Goal: Task Accomplishment & Management: Manage account settings

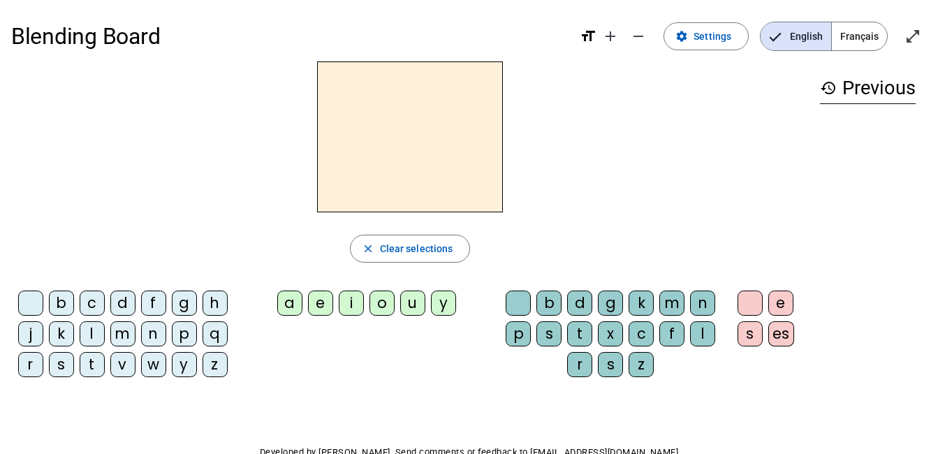
click at [856, 44] on span "Français" at bounding box center [859, 36] width 55 height 28
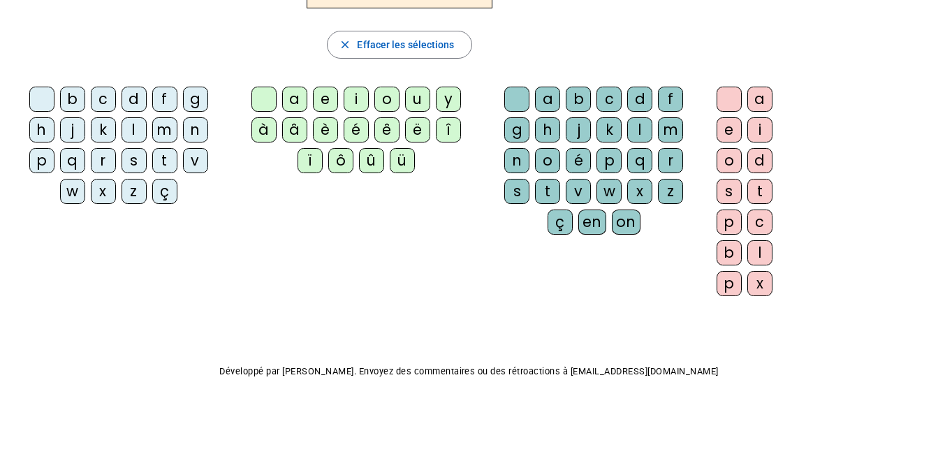
scroll to position [208, 0]
click at [329, 61] on span "button" at bounding box center [399, 45] width 143 height 34
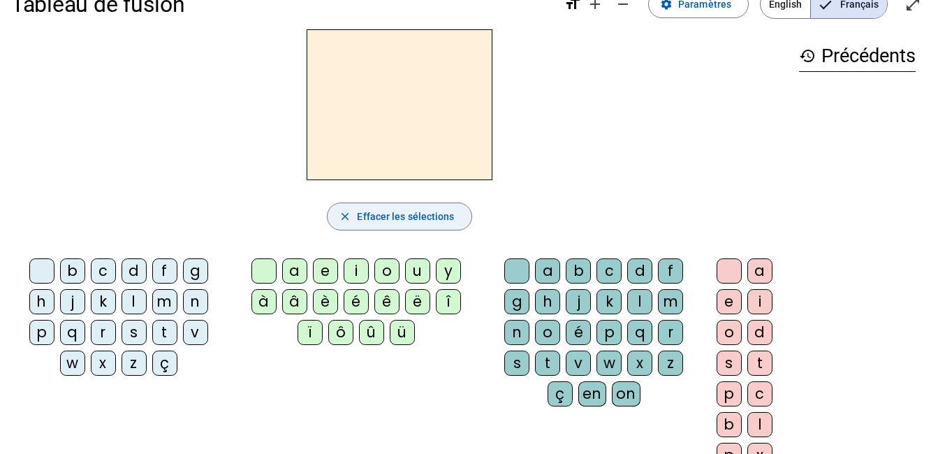
scroll to position [0, 0]
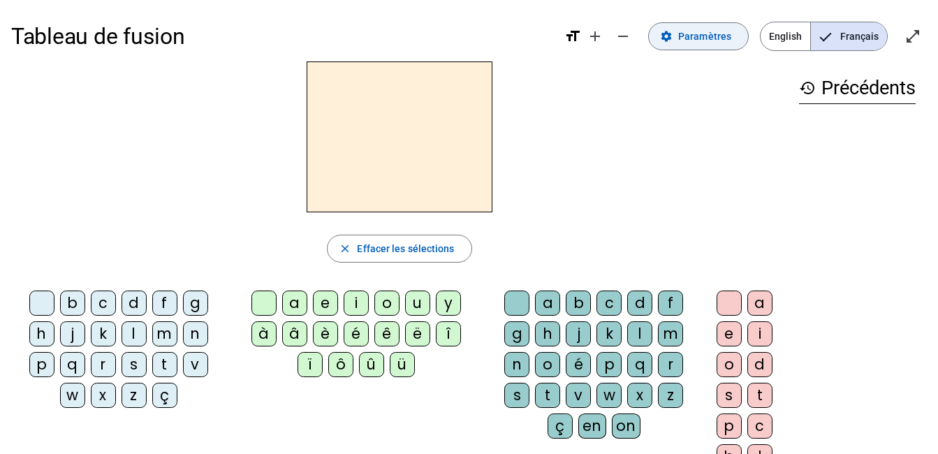
click at [660, 43] on mat-icon "settings" at bounding box center [666, 36] width 13 height 13
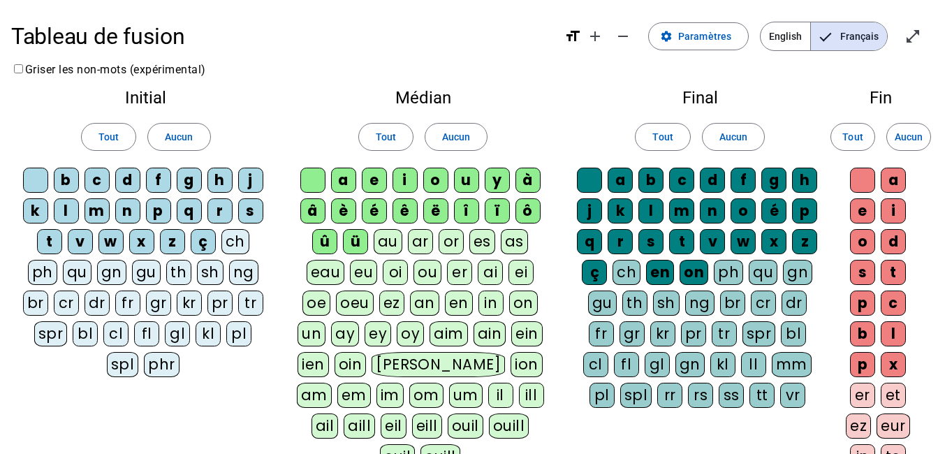
click at [341, 193] on div "a" at bounding box center [343, 180] width 25 height 25
click at [664, 224] on div "l" at bounding box center [650, 210] width 25 height 25
click at [381, 193] on div "e" at bounding box center [374, 180] width 25 height 25
click at [669, 254] on div "t" at bounding box center [681, 241] width 25 height 25
click at [479, 193] on div "u" at bounding box center [466, 180] width 25 height 25
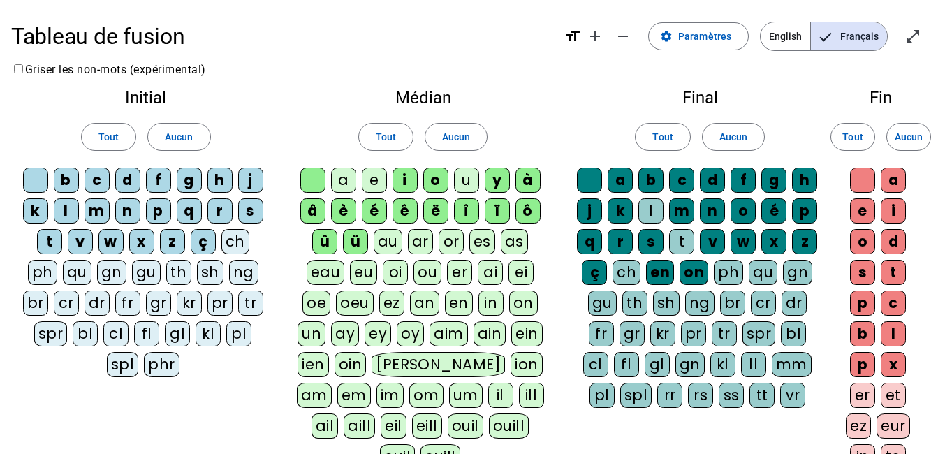
click at [140, 193] on div "d" at bounding box center [127, 180] width 25 height 25
click at [110, 224] on div "m" at bounding box center [97, 210] width 25 height 25
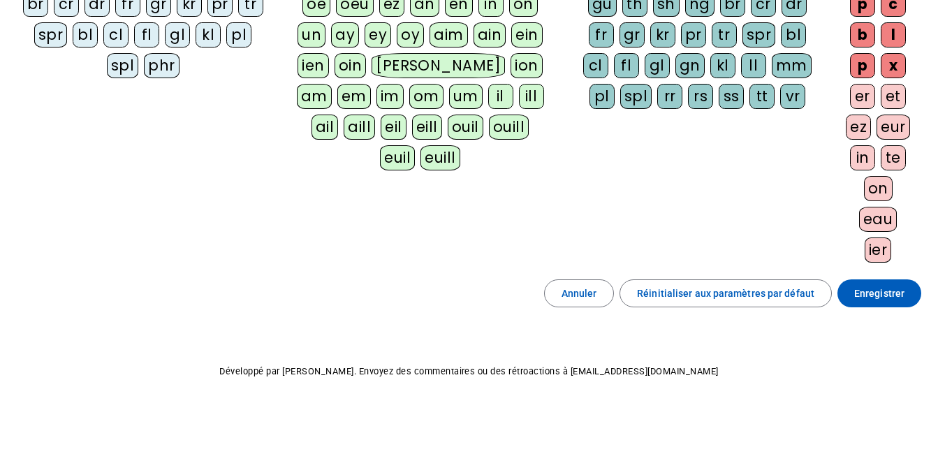
scroll to position [705, 0]
click at [868, 302] on span "Enregistrer" at bounding box center [879, 293] width 50 height 17
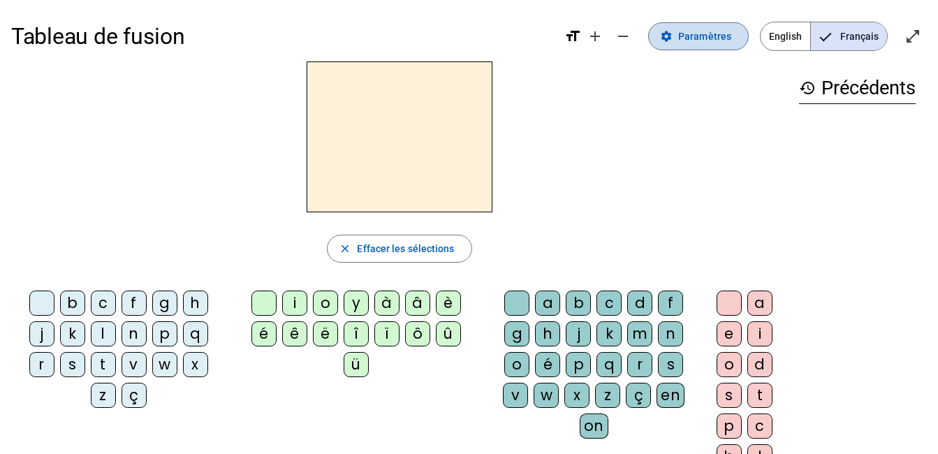
click at [678, 45] on span "Paramètres" at bounding box center [704, 36] width 53 height 17
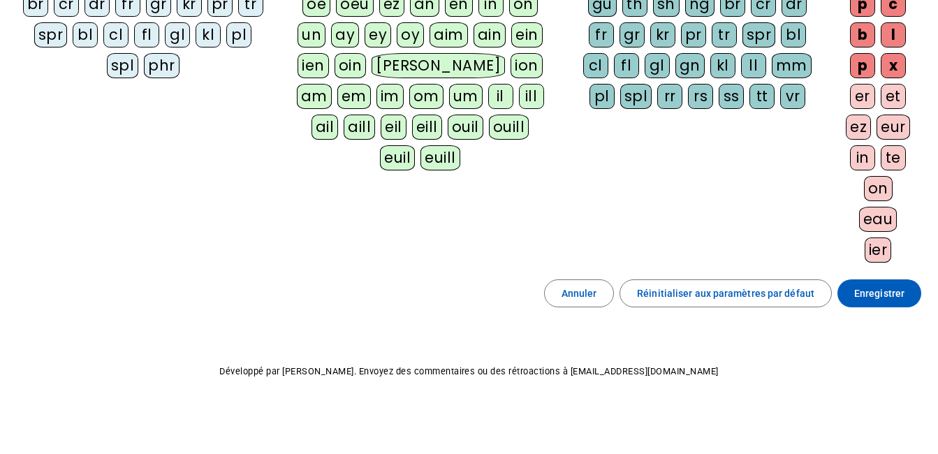
scroll to position [765, 0]
click at [637, 299] on span "Réinitialiser aux paramètres par défaut" at bounding box center [725, 293] width 177 height 17
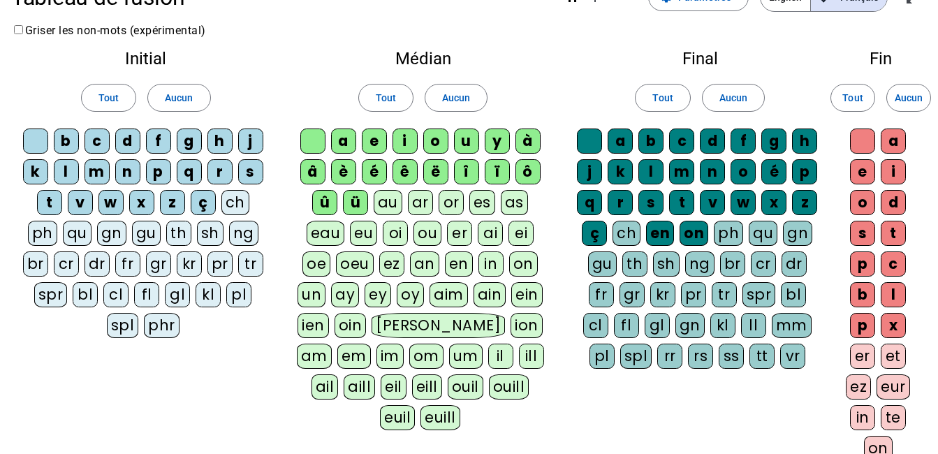
scroll to position [0, 0]
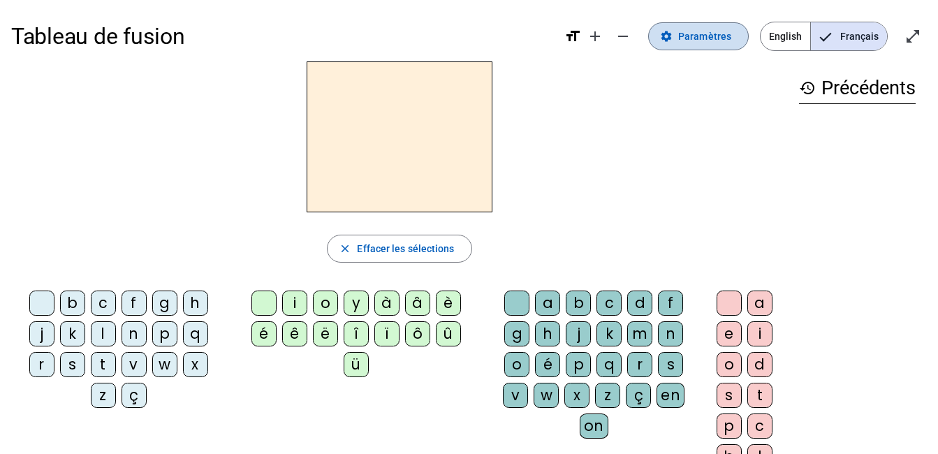
click at [678, 43] on span "Paramètres" at bounding box center [704, 36] width 53 height 17
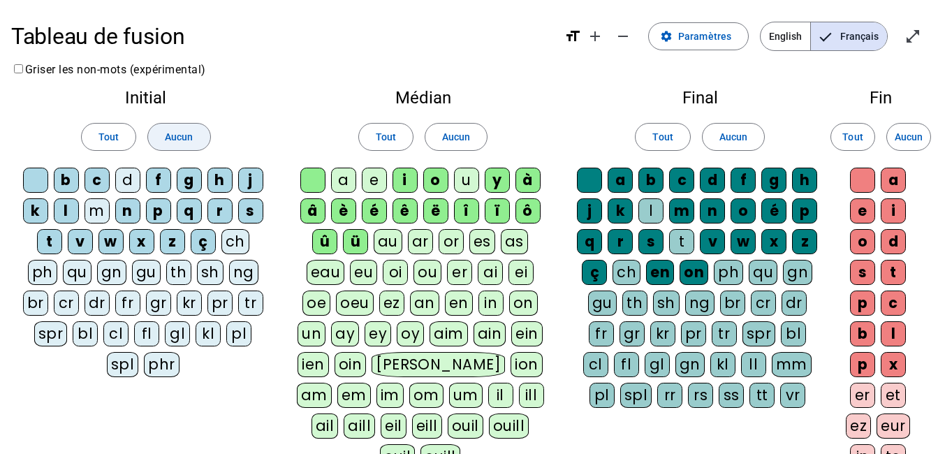
click at [182, 145] on span "Aucun" at bounding box center [179, 137] width 28 height 17
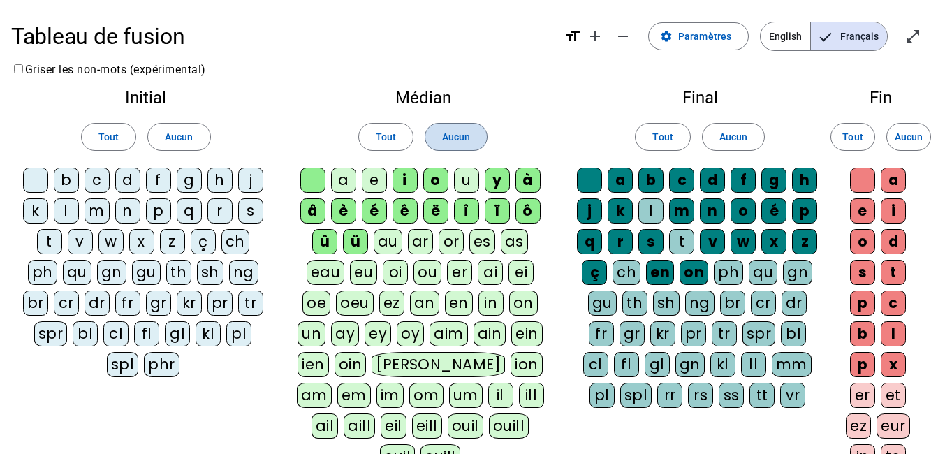
click at [460, 145] on span "Aucun" at bounding box center [456, 137] width 28 height 17
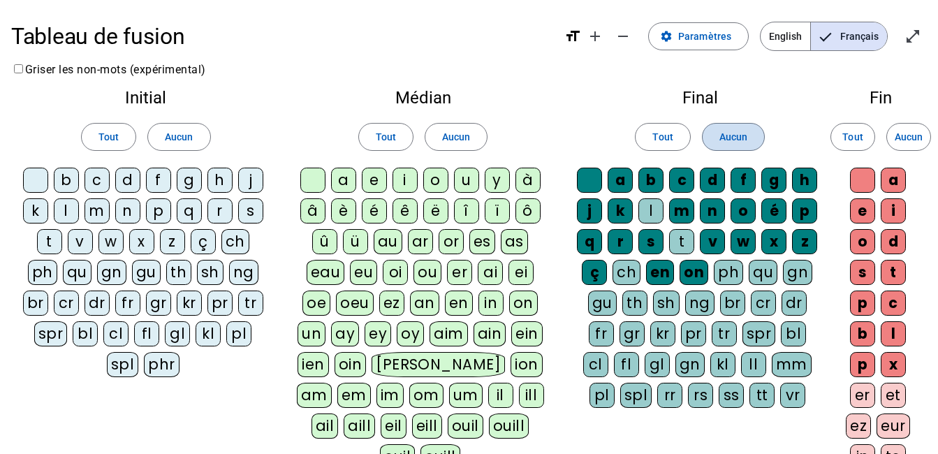
click at [742, 145] on span "Aucun" at bounding box center [733, 137] width 28 height 17
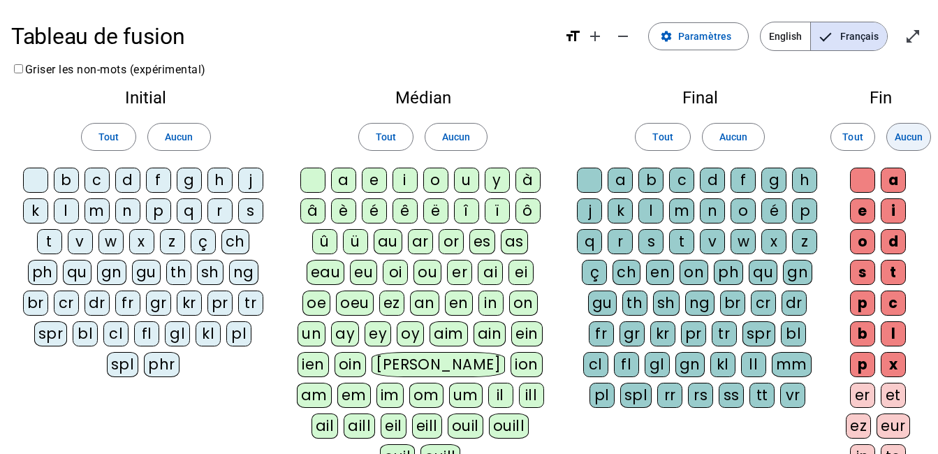
click at [903, 145] on span "Aucun" at bounding box center [909, 137] width 28 height 17
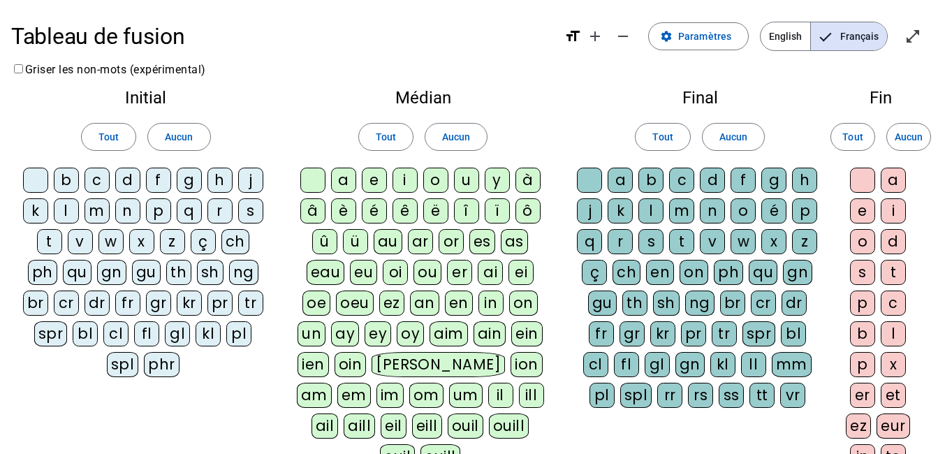
click at [345, 193] on div "a" at bounding box center [343, 180] width 25 height 25
click at [375, 193] on div "e" at bounding box center [374, 180] width 25 height 25
click at [664, 224] on div "l" at bounding box center [650, 210] width 25 height 25
click at [669, 254] on div "t" at bounding box center [681, 241] width 25 height 25
click at [479, 193] on div "u" at bounding box center [466, 180] width 25 height 25
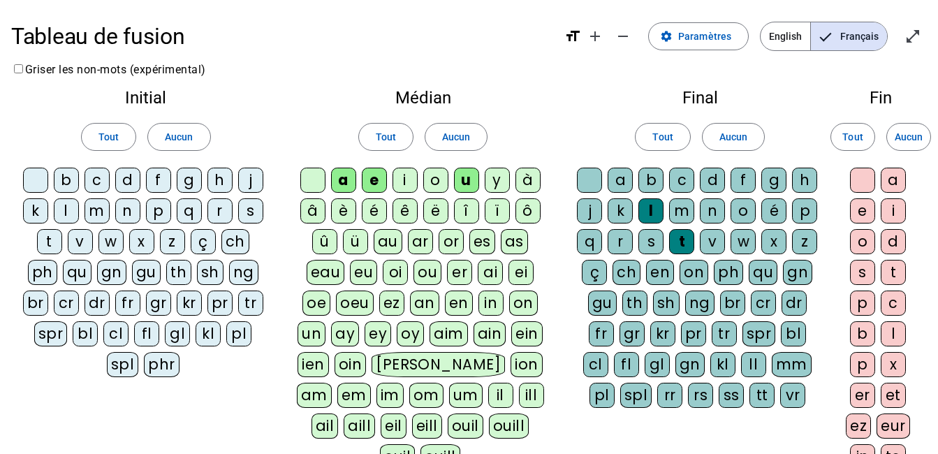
click at [140, 193] on div "d" at bounding box center [127, 180] width 25 height 25
click at [110, 224] on div "m" at bounding box center [97, 210] width 25 height 25
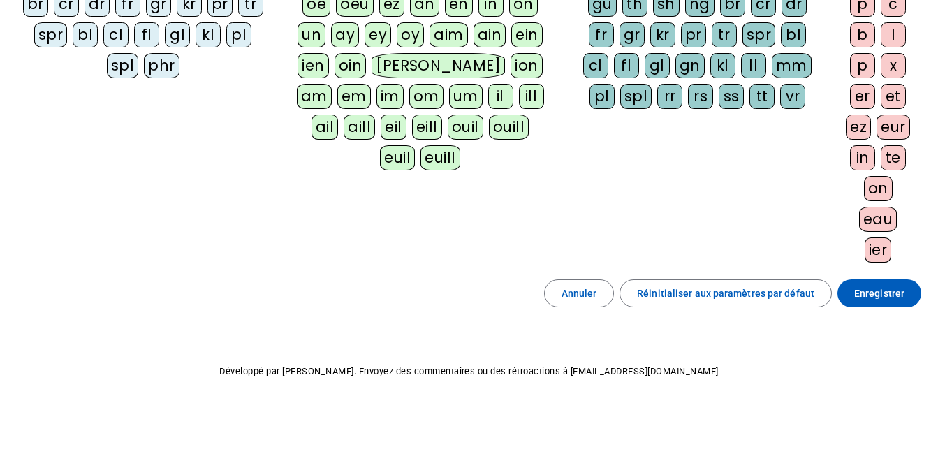
scroll to position [802, 0]
click at [863, 285] on span "Enregistrer" at bounding box center [879, 293] width 50 height 17
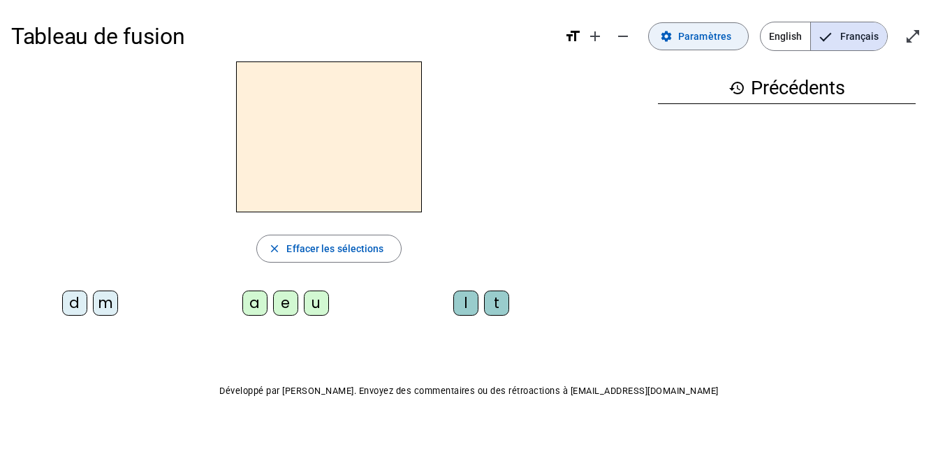
click at [678, 45] on span "Paramètres" at bounding box center [704, 36] width 53 height 17
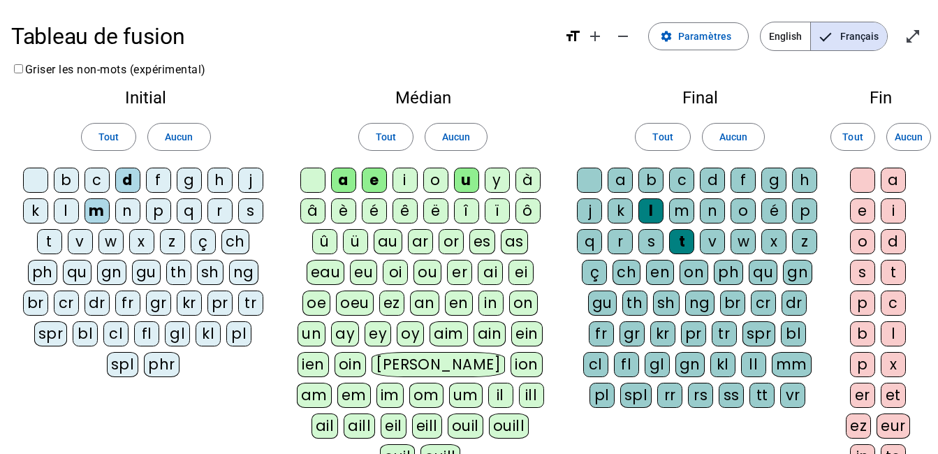
click at [337, 254] on div "û" at bounding box center [324, 241] width 25 height 25
click at [93, 254] on div "v" at bounding box center [80, 241] width 25 height 25
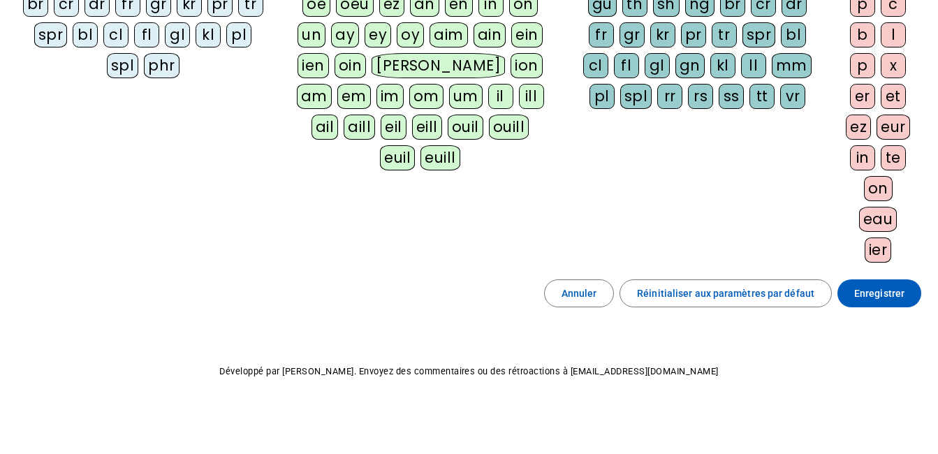
scroll to position [802, 0]
click at [889, 285] on span "Enregistrer" at bounding box center [879, 293] width 50 height 17
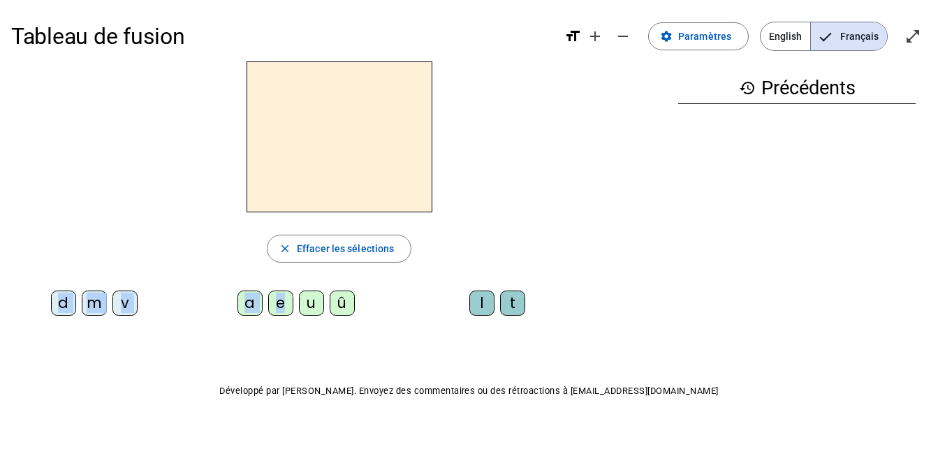
drag, startPoint x: 287, startPoint y: 339, endPoint x: 322, endPoint y: 191, distance: 152.8
click at [322, 191] on div "close Effacer les sélections d m v a e u û l t" at bounding box center [339, 193] width 656 height 265
click at [429, 327] on div "l t" at bounding box center [500, 306] width 172 height 42
drag, startPoint x: 139, startPoint y: 337, endPoint x: 302, endPoint y: 193, distance: 217.2
click at [302, 193] on div "close Effacer les sélections d m v a e u û l t" at bounding box center [339, 193] width 656 height 265
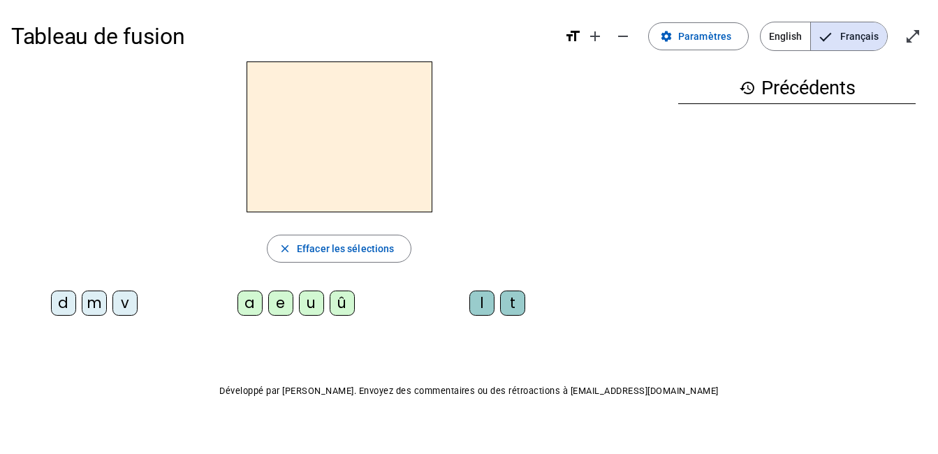
click at [283, 398] on div "Tableau de fusion format_size add remove settings Paramètres English Français o…" at bounding box center [469, 237] width 938 height 474
drag, startPoint x: 525, startPoint y: 343, endPoint x: 344, endPoint y: 156, distance: 259.8
click at [344, 156] on div "close Effacer les sélections d m v a e u û l t" at bounding box center [339, 193] width 656 height 265
drag, startPoint x: 344, startPoint y: 156, endPoint x: 326, endPoint y: 143, distance: 22.1
click at [326, 143] on h2 at bounding box center [340, 136] width 186 height 151
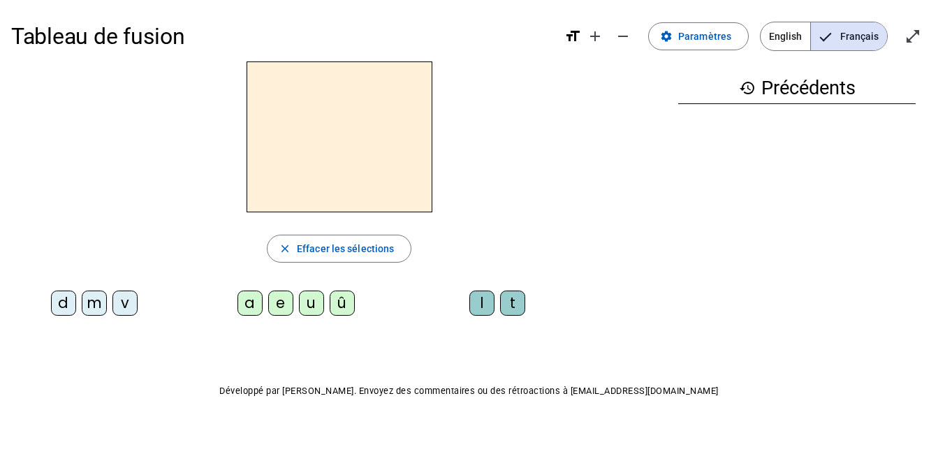
click at [525, 316] on div "t" at bounding box center [512, 303] width 25 height 25
click at [248, 316] on div "a" at bounding box center [249, 303] width 25 height 25
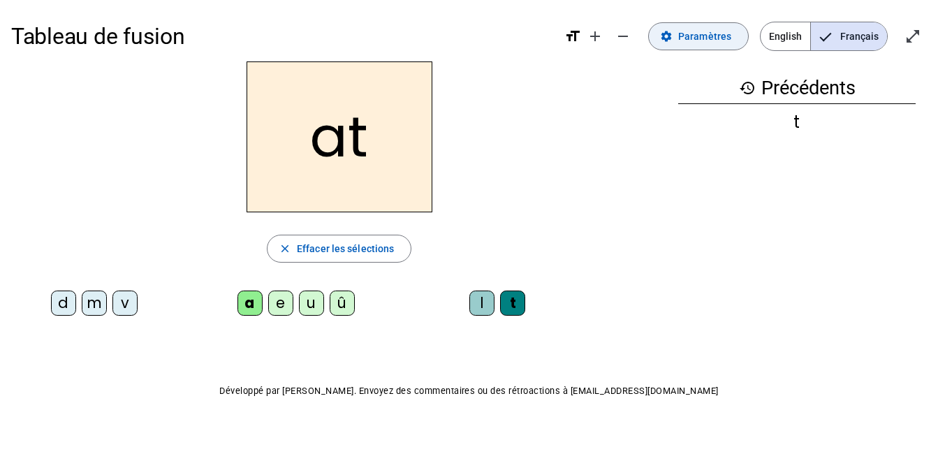
click at [678, 39] on span "Paramètres" at bounding box center [704, 36] width 53 height 17
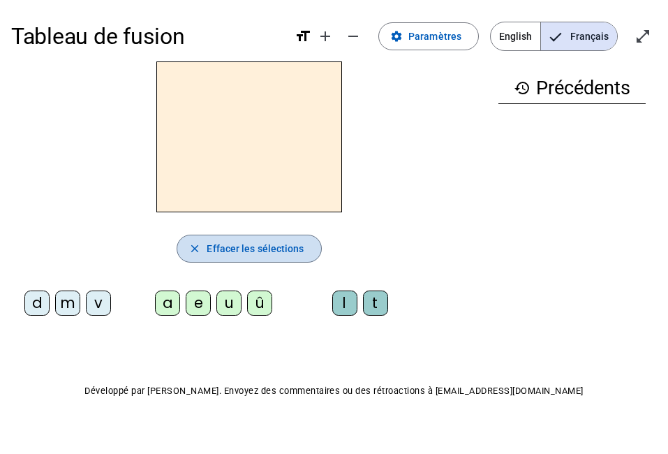
click at [189, 255] on mat-icon "close" at bounding box center [195, 248] width 13 height 13
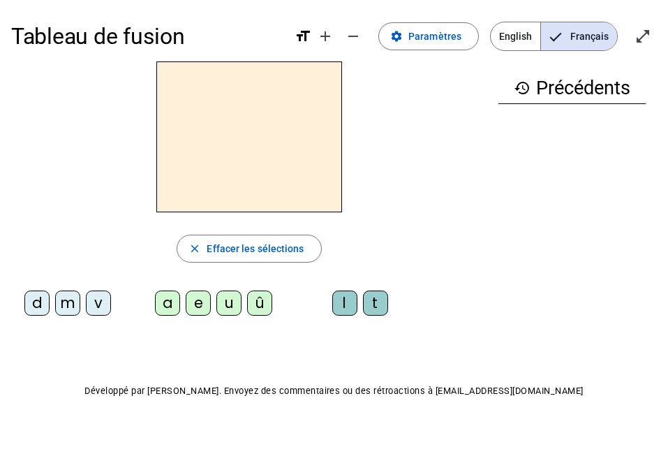
click at [86, 316] on div "v" at bounding box center [98, 303] width 25 height 25
click at [332, 316] on div "l" at bounding box center [344, 303] width 25 height 25
click at [379, 316] on div "t" at bounding box center [375, 303] width 25 height 25
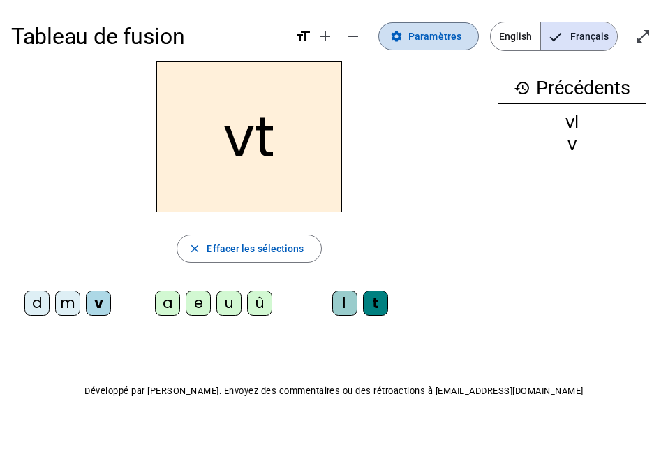
click at [418, 39] on span "Paramètres" at bounding box center [435, 36] width 53 height 17
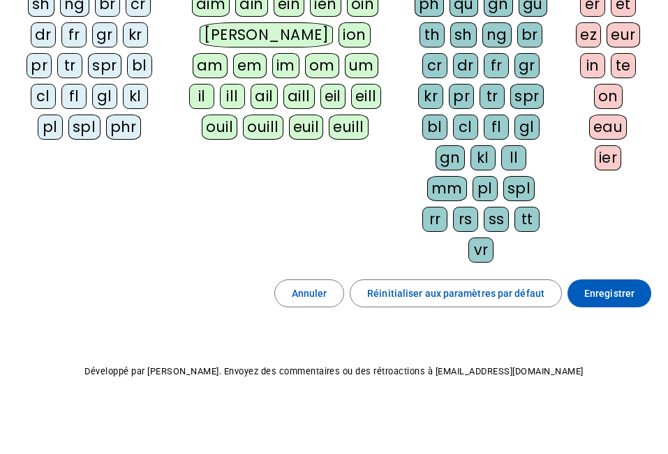
scroll to position [802, 0]
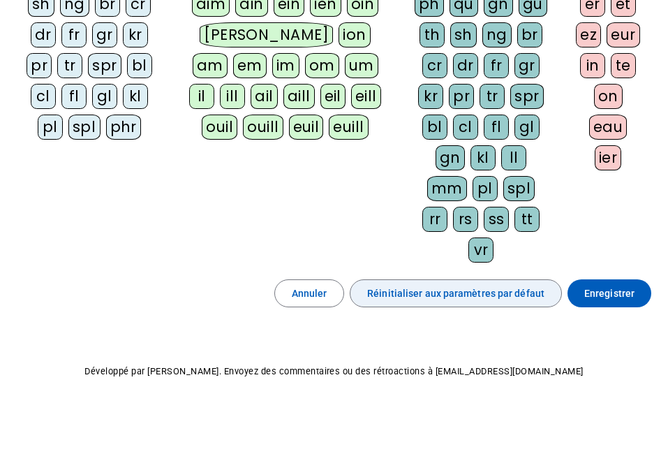
click at [393, 285] on span "Réinitialiser aux paramètres par défaut" at bounding box center [455, 293] width 177 height 17
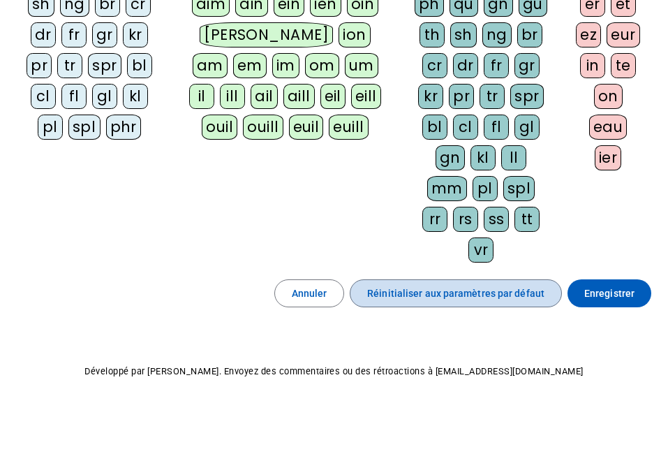
click at [393, 285] on span "Réinitialiser aux paramètres par défaut" at bounding box center [455, 293] width 177 height 17
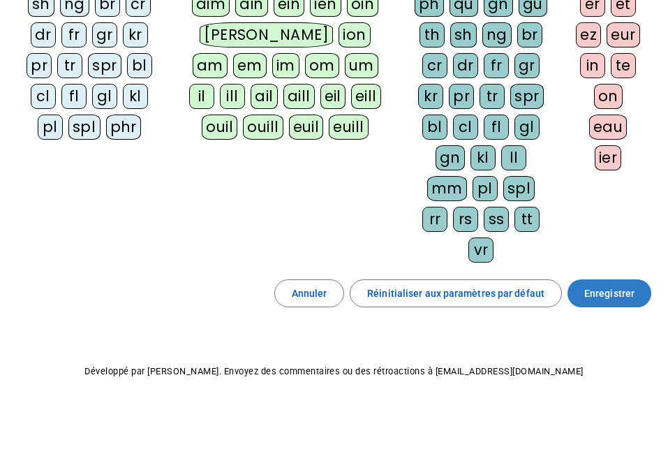
click at [589, 285] on span "Enregistrer" at bounding box center [610, 293] width 50 height 17
